Goal: Information Seeking & Learning: Learn about a topic

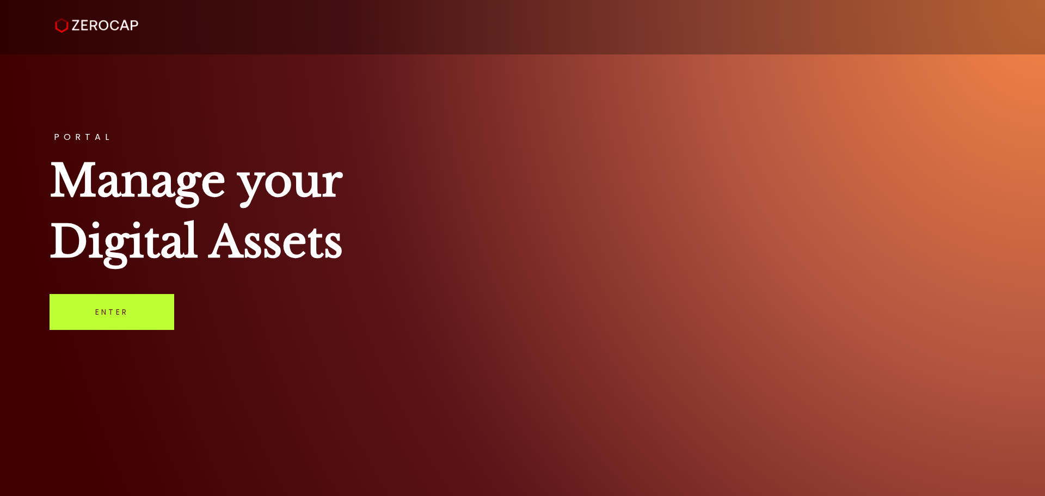
click at [139, 324] on link "Enter" at bounding box center [112, 312] width 125 height 36
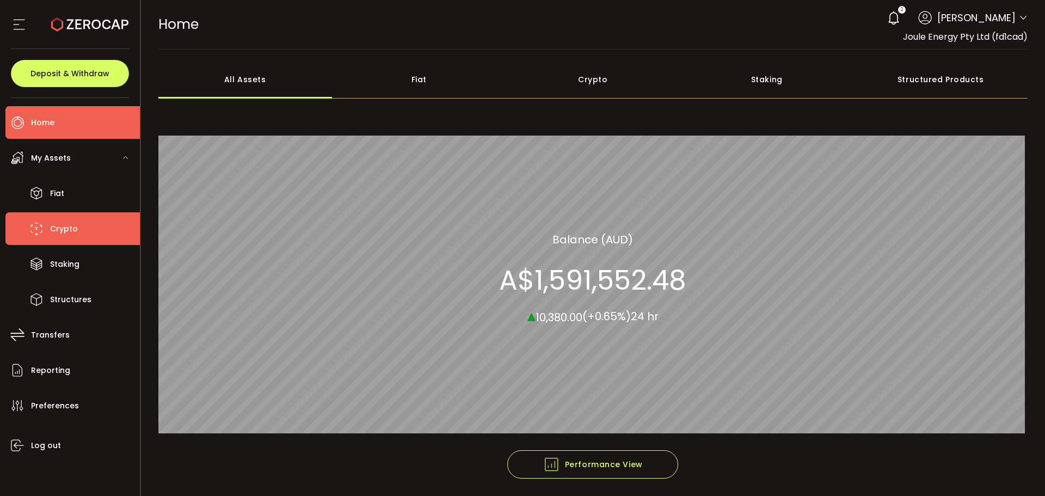
click at [57, 232] on span "Crypto" at bounding box center [64, 229] width 28 height 16
